Goal: Find specific page/section: Find specific page/section

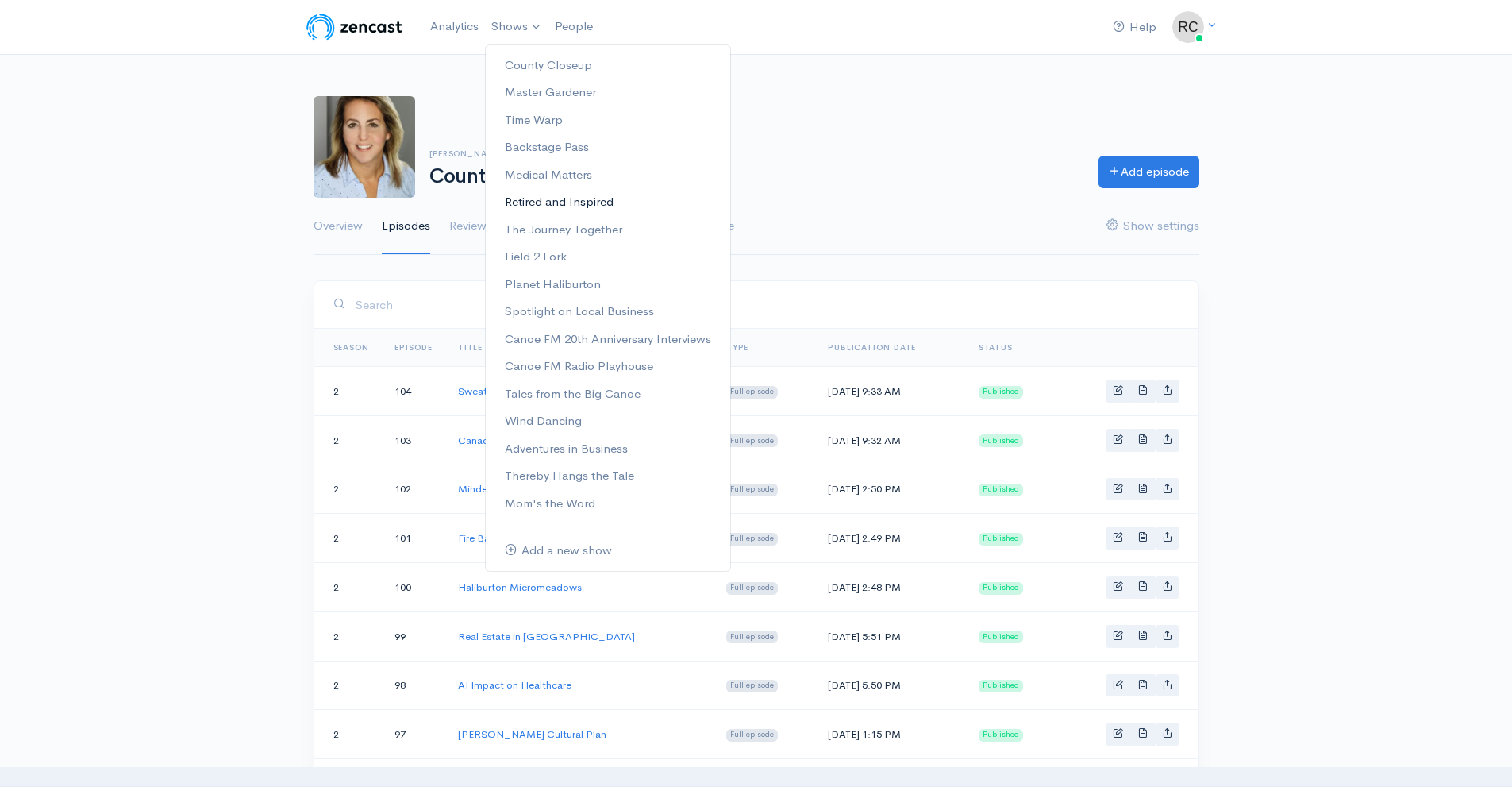
click at [594, 193] on link "Retired and Inspired" at bounding box center [609, 202] width 245 height 28
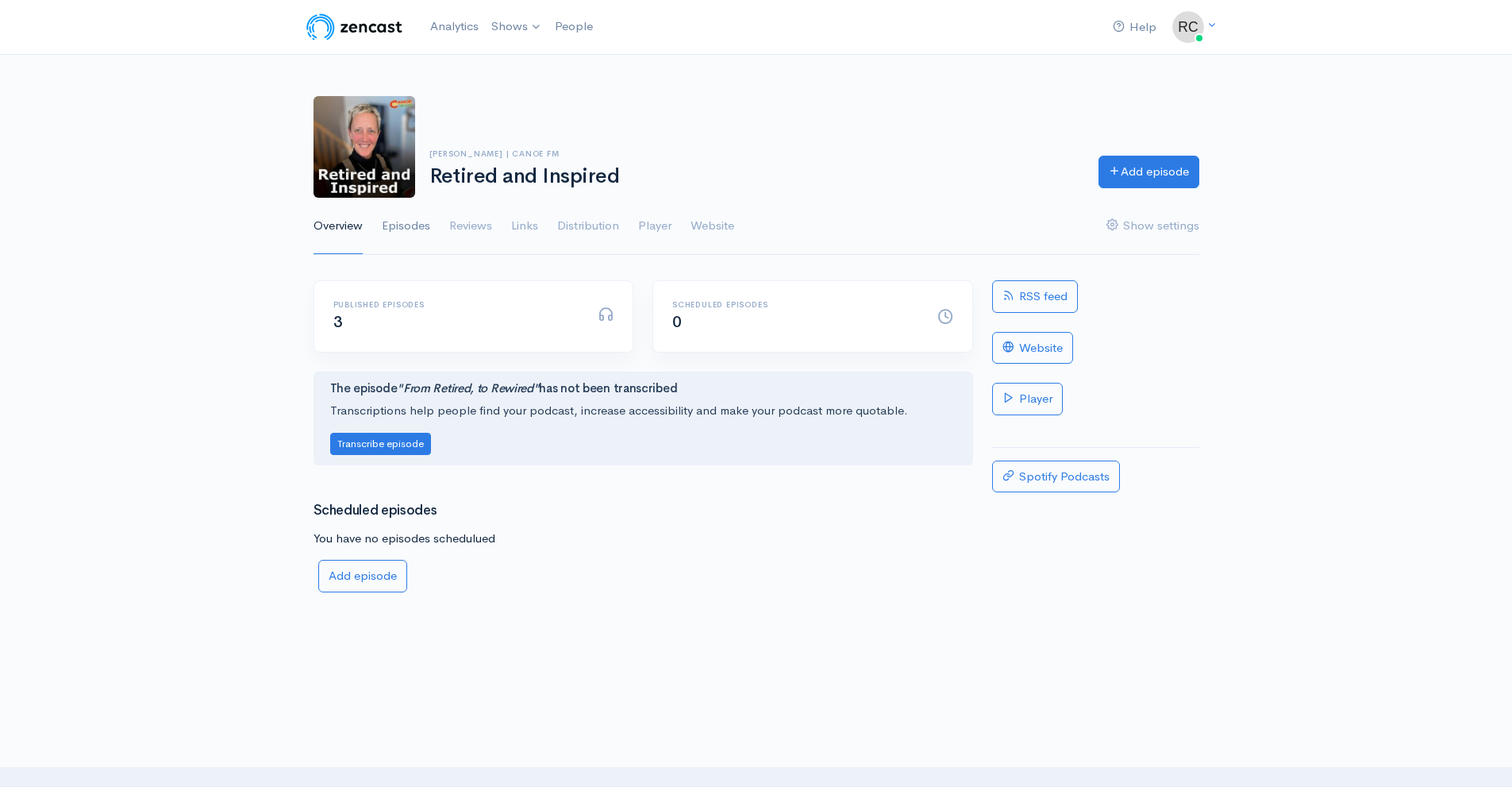
click at [421, 230] on link "Episodes" at bounding box center [406, 226] width 48 height 58
click at [403, 226] on link "Episodes" at bounding box center [406, 226] width 48 height 58
